Goal: Find contact information: Find contact information

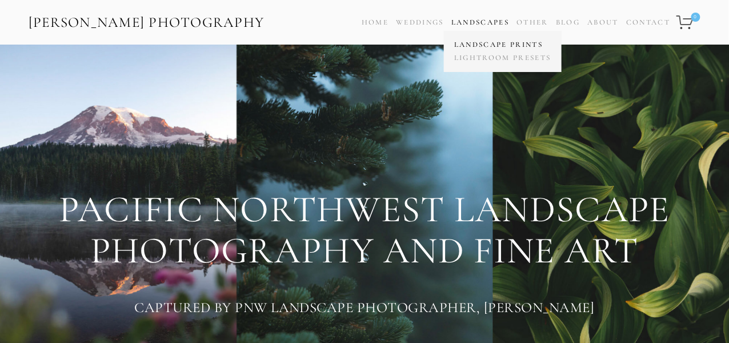
click at [487, 43] on link "Landscape Prints" at bounding box center [503, 44] width 103 height 13
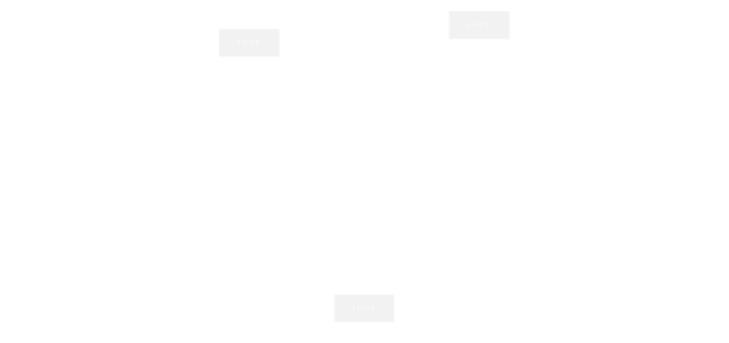
scroll to position [1143, 0]
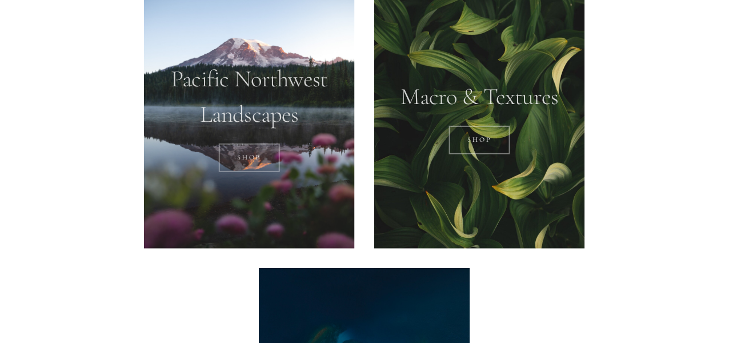
click at [245, 157] on link "SHOP" at bounding box center [249, 157] width 61 height 29
click at [477, 139] on link "Shop" at bounding box center [479, 140] width 61 height 29
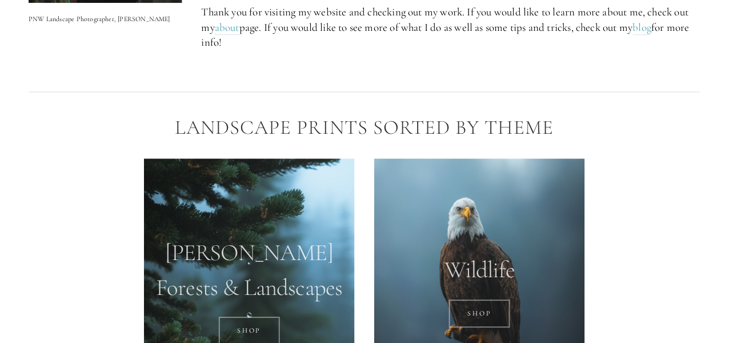
scroll to position [800, 0]
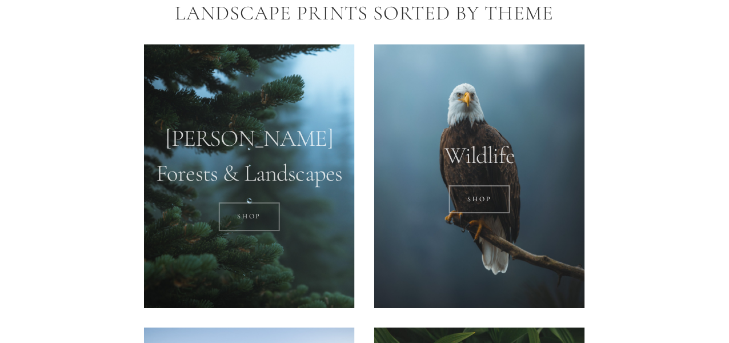
click at [238, 219] on link "SHOP" at bounding box center [249, 216] width 61 height 29
click at [252, 215] on link "SHOP" at bounding box center [249, 216] width 61 height 29
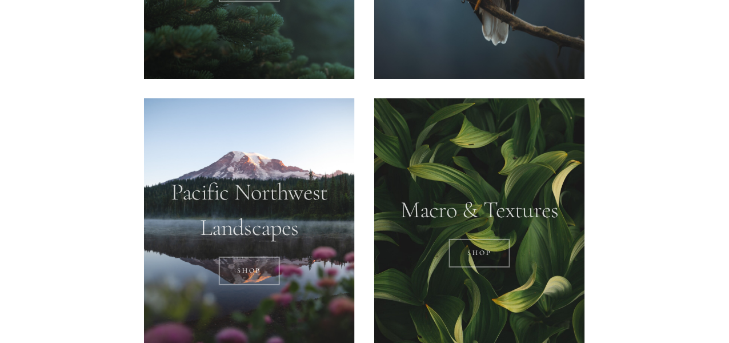
scroll to position [1029, 0]
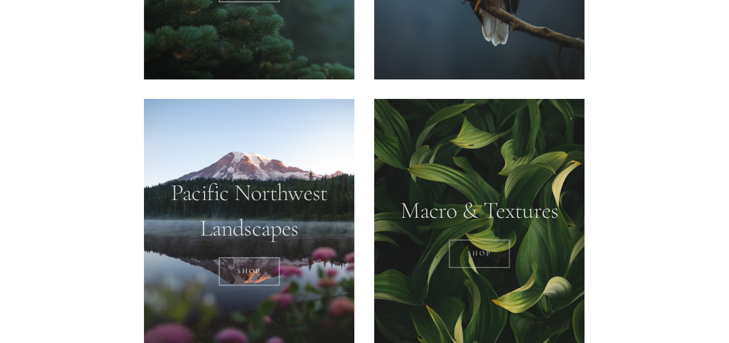
click at [494, 252] on link "Shop" at bounding box center [479, 254] width 61 height 29
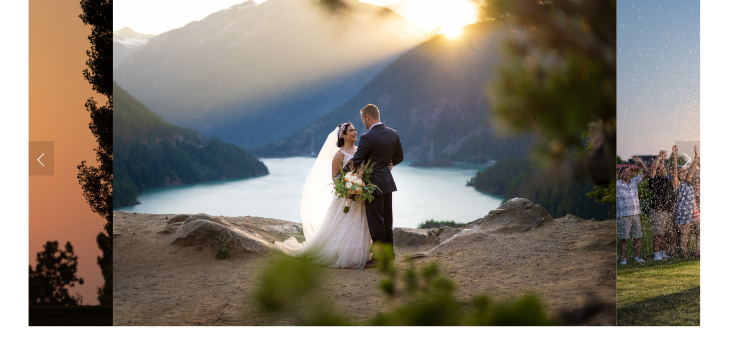
scroll to position [1083, 0]
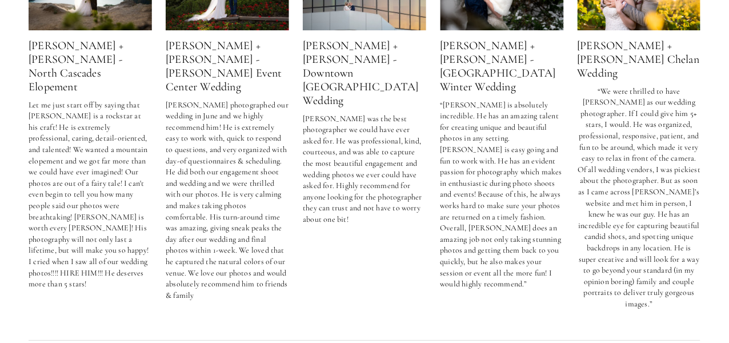
scroll to position [1897, 0]
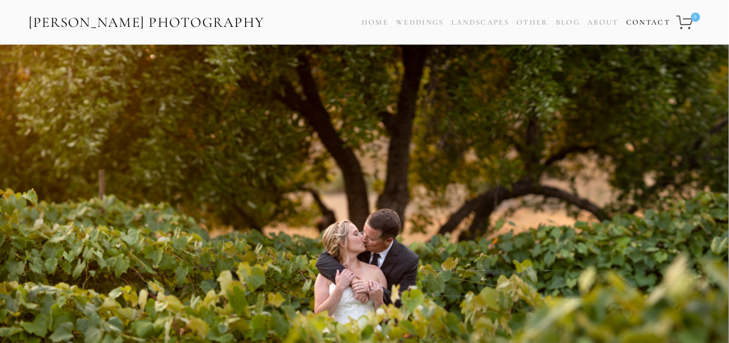
click at [644, 17] on link "Contact" at bounding box center [648, 22] width 44 height 17
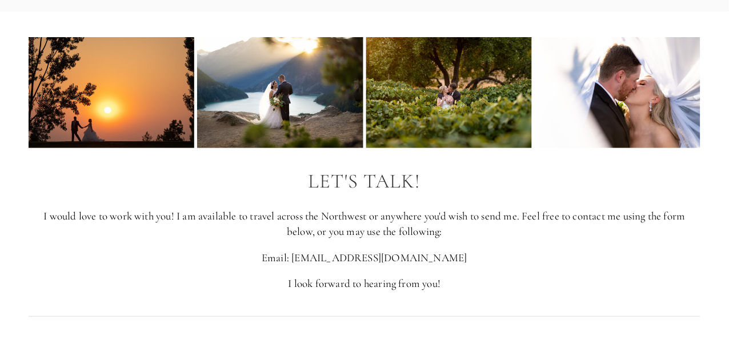
scroll to position [57, 0]
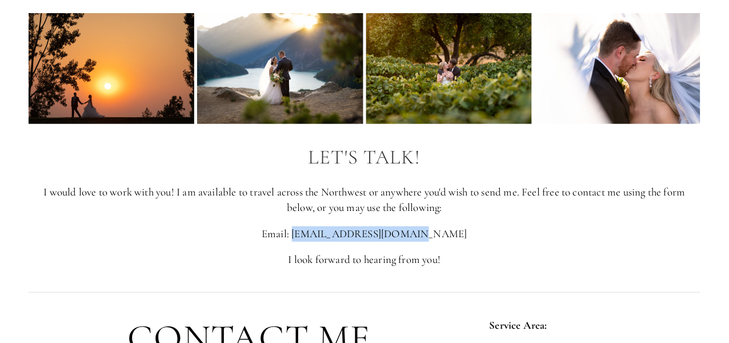
drag, startPoint x: 431, startPoint y: 233, endPoint x: 329, endPoint y: 226, distance: 102.5
click at [329, 226] on p "Email: zach.nicholz@gmail.com" at bounding box center [365, 233] width 672 height 15
click at [338, 237] on p "Email: zach.nicholz@gmail.com" at bounding box center [365, 233] width 672 height 15
drag, startPoint x: 415, startPoint y: 236, endPoint x: 328, endPoint y: 238, distance: 86.9
click at [328, 238] on p "Email: zach.nicholz@gmail.com" at bounding box center [365, 233] width 672 height 15
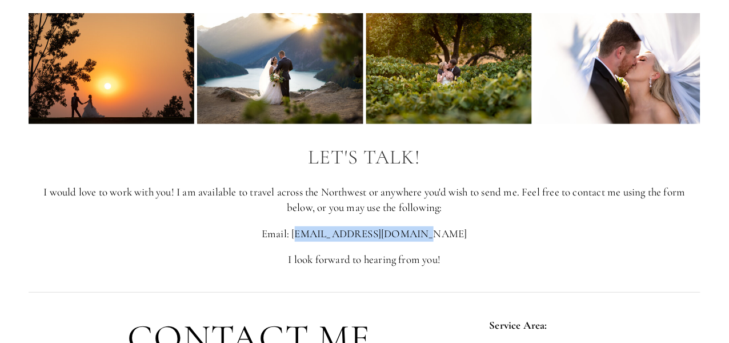
click at [328, 237] on p "Email: zach.nicholz@gmail.com" at bounding box center [365, 233] width 672 height 15
drag, startPoint x: 327, startPoint y: 237, endPoint x: 433, endPoint y: 234, distance: 106.4
click at [434, 234] on p "Email: zach.nicholz@gmail.com" at bounding box center [365, 233] width 672 height 15
copy p "zach.nicholz@gmail.com"
